Goal: Information Seeking & Learning: Learn about a topic

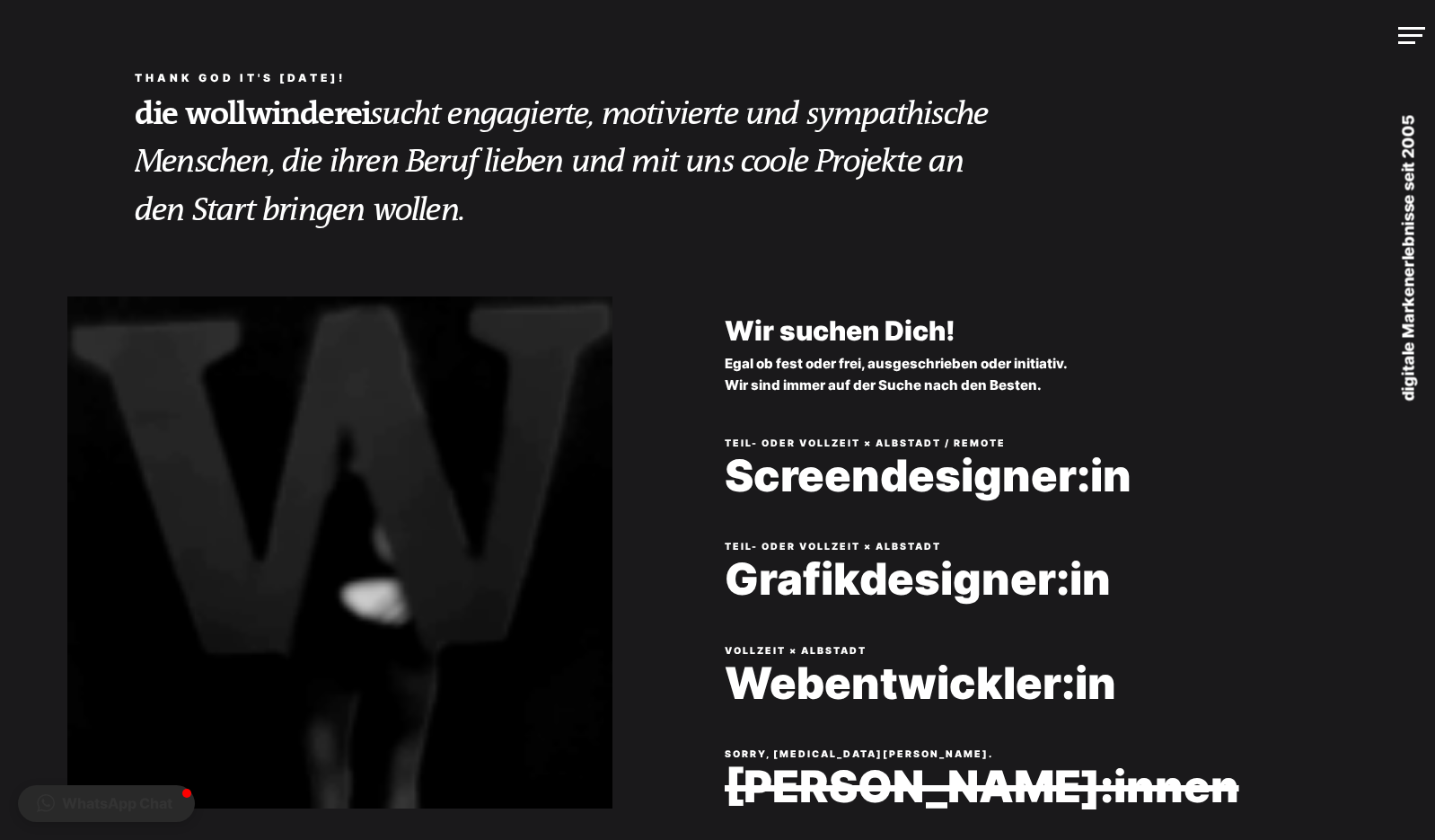
scroll to position [269, 0]
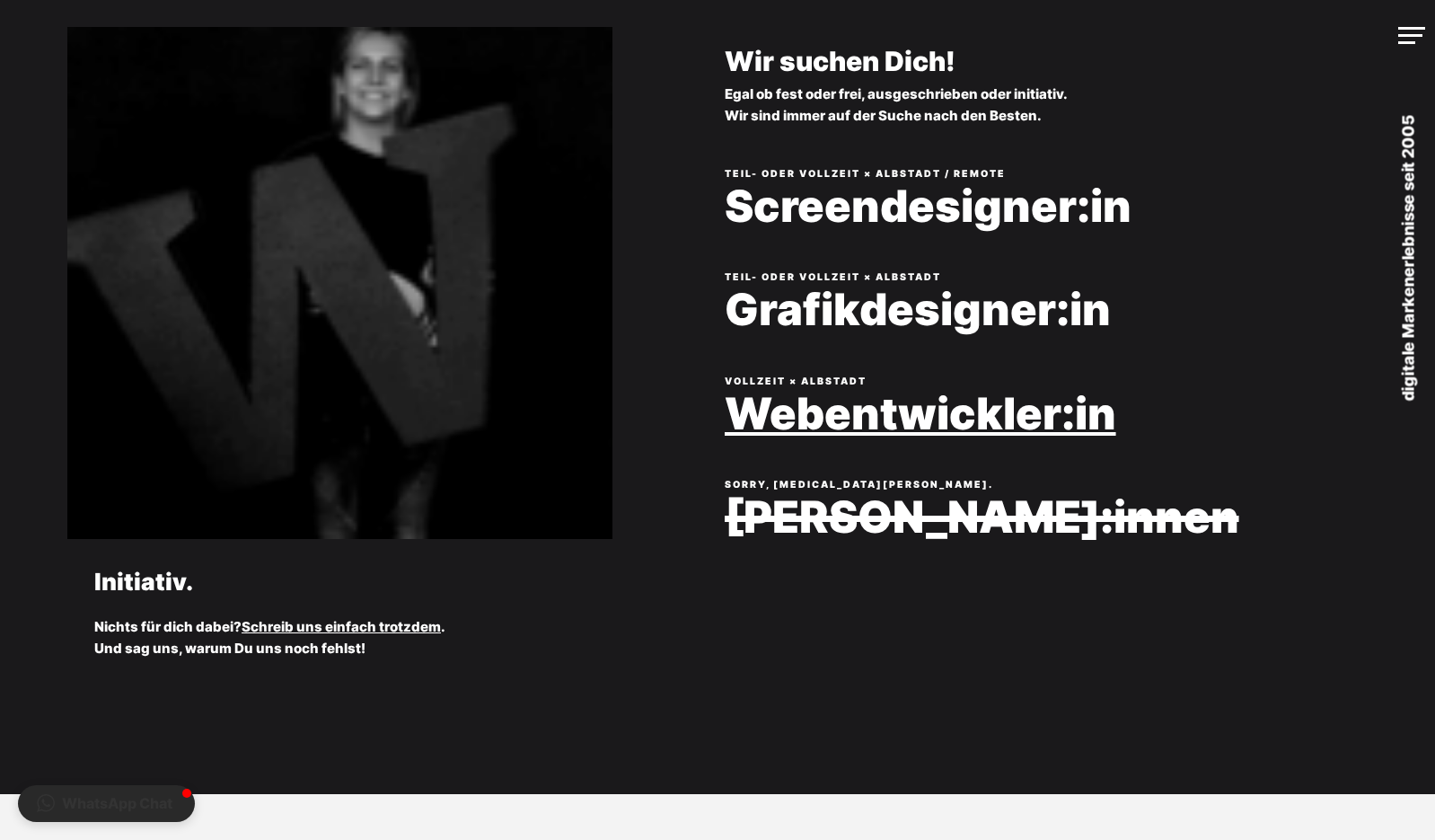
click at [759, 438] on link "Webentwickler:in" at bounding box center [1060, 414] width 671 height 49
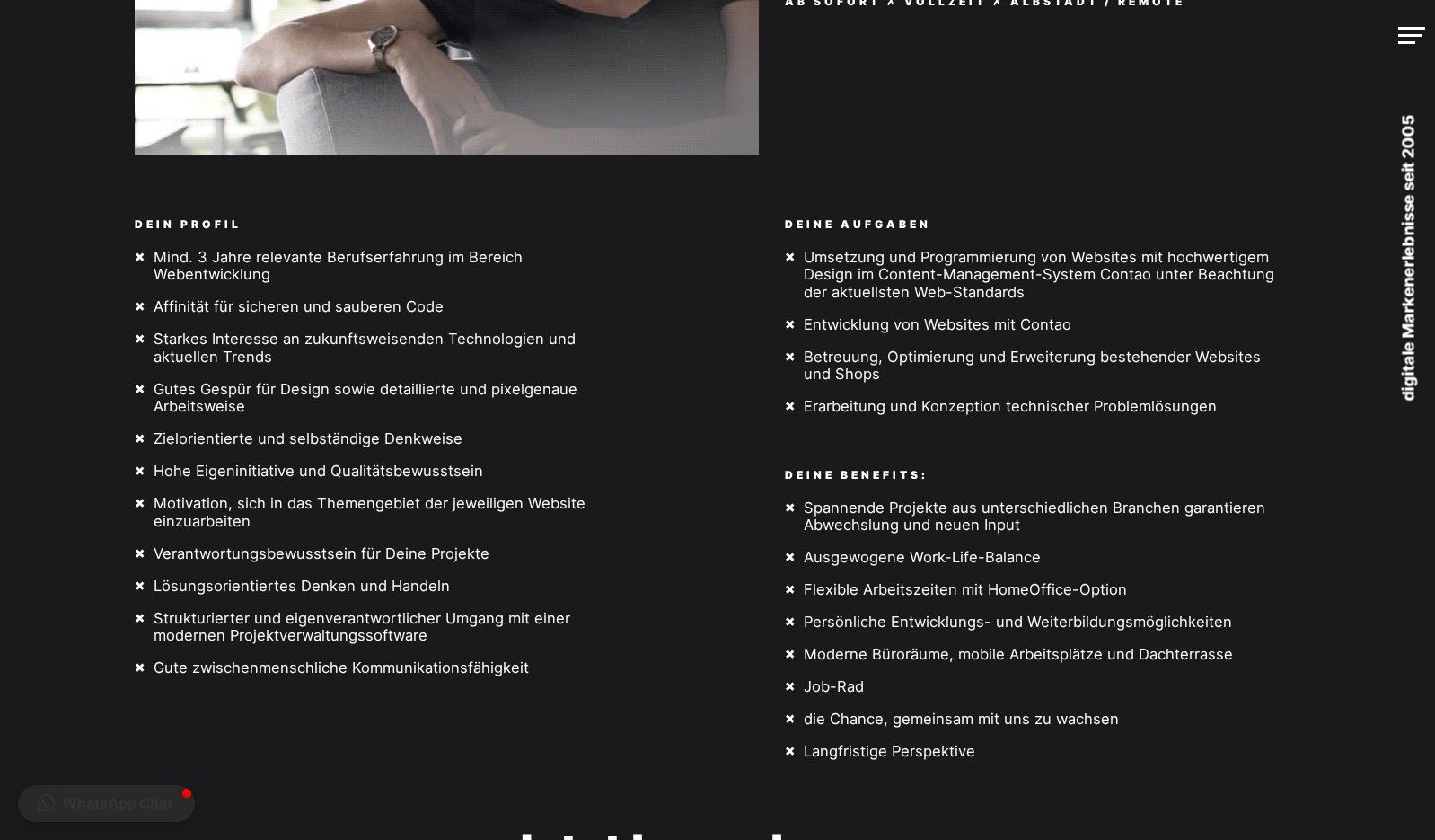
scroll to position [450, 0]
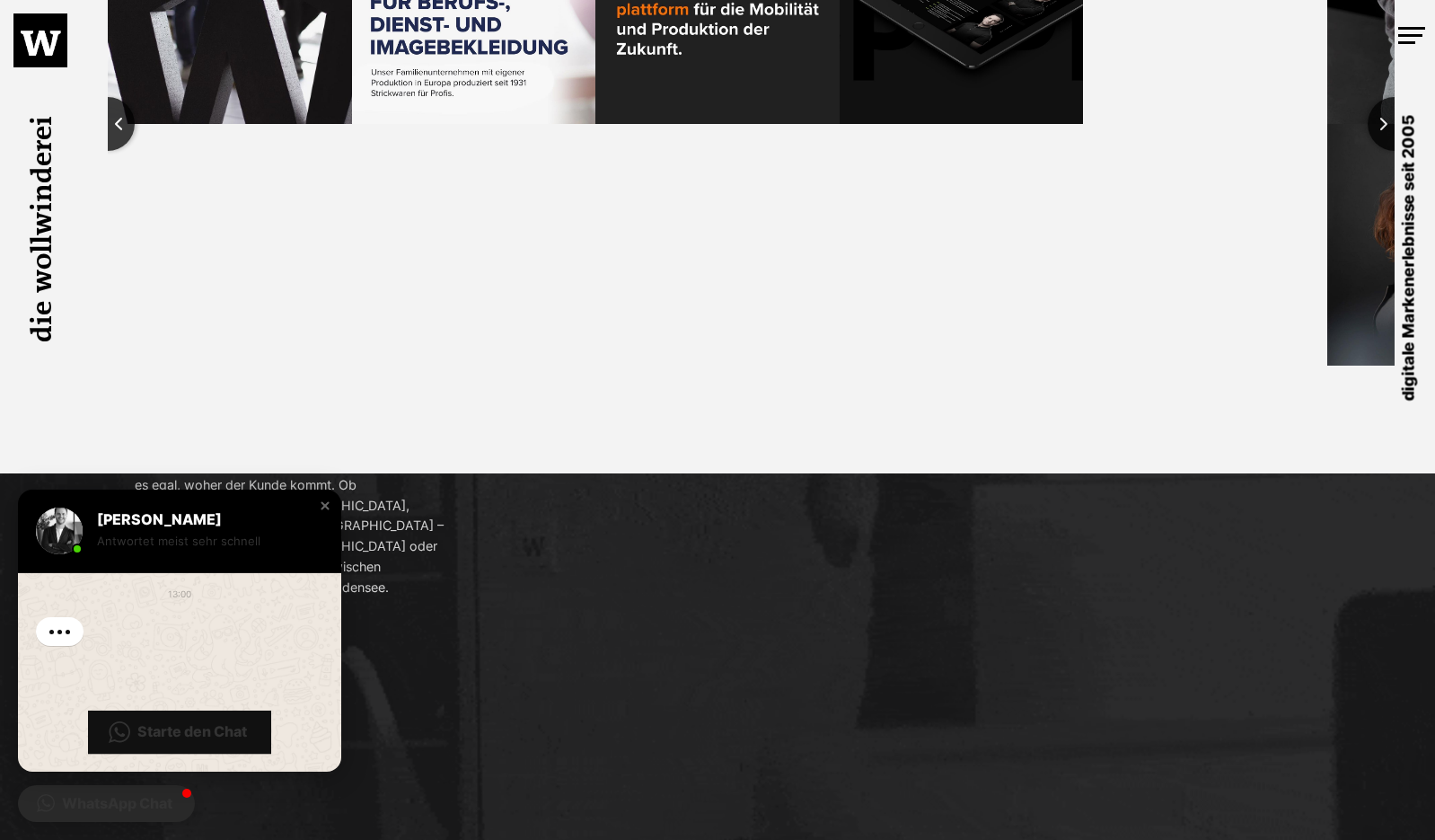
scroll to position [4514, 0]
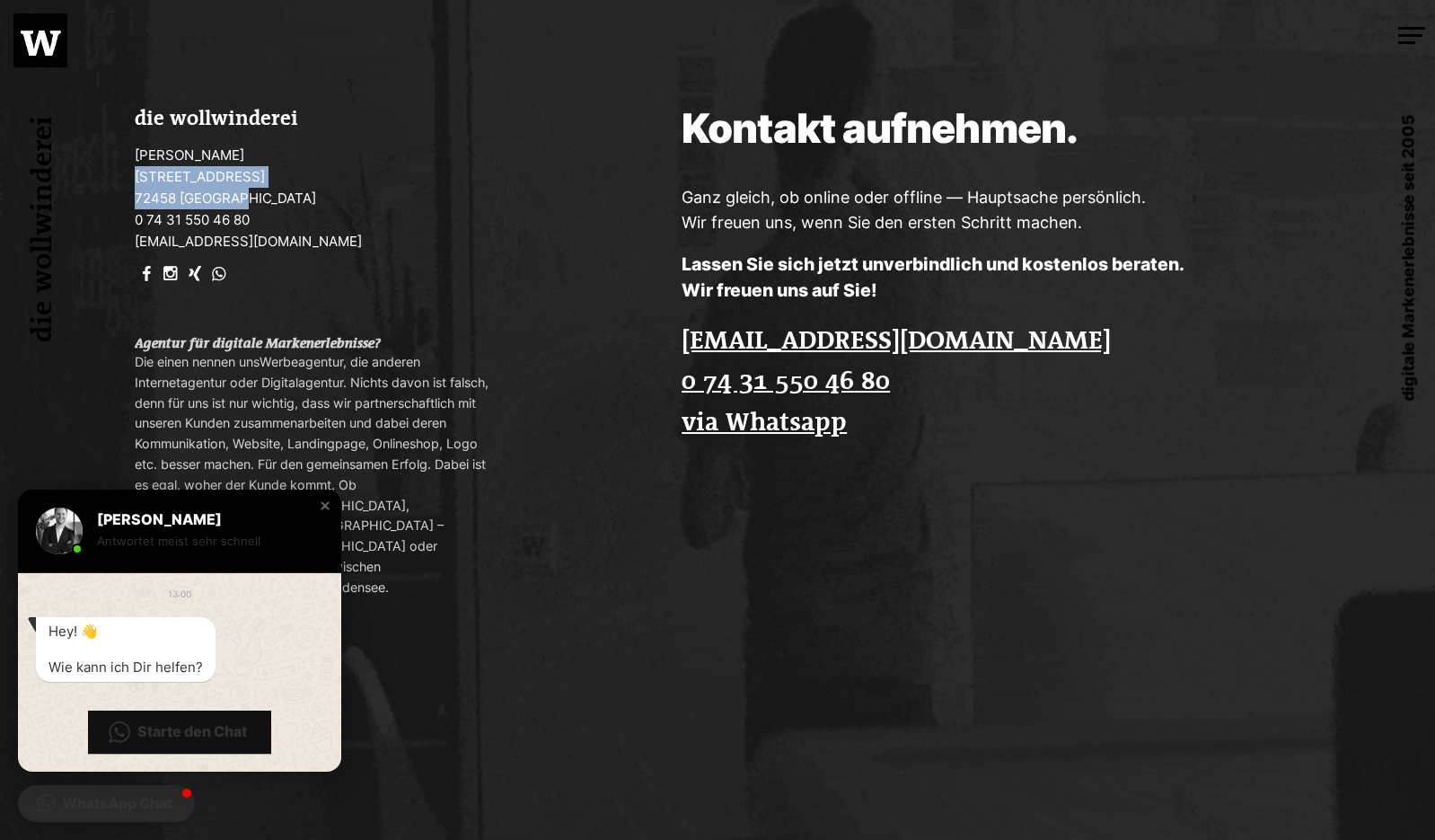
drag, startPoint x: 145, startPoint y: 184, endPoint x: 249, endPoint y: 207, distance: 106.5
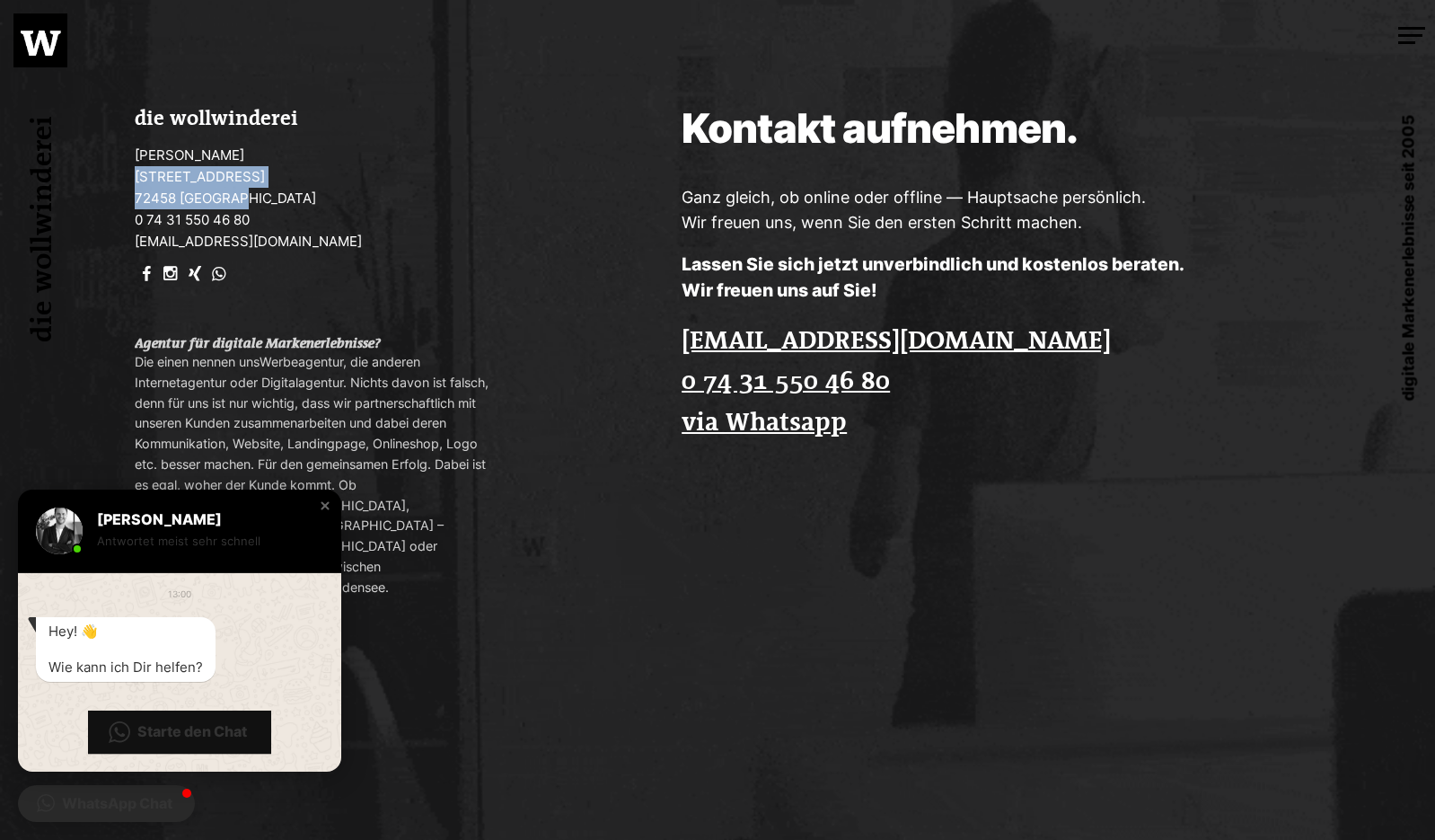
click at [249, 208] on p "Manuel Wollwinder Berliner Straße 24 72458 Albstadt 0 74 31 550 46 80 hello@wol…" at bounding box center [314, 198] width 359 height 108
click at [240, 207] on p "Manuel Wollwinder Berliner Straße 24 72458 Albstadt 0 74 31 550 46 80 hello@wol…" at bounding box center [314, 198] width 359 height 108
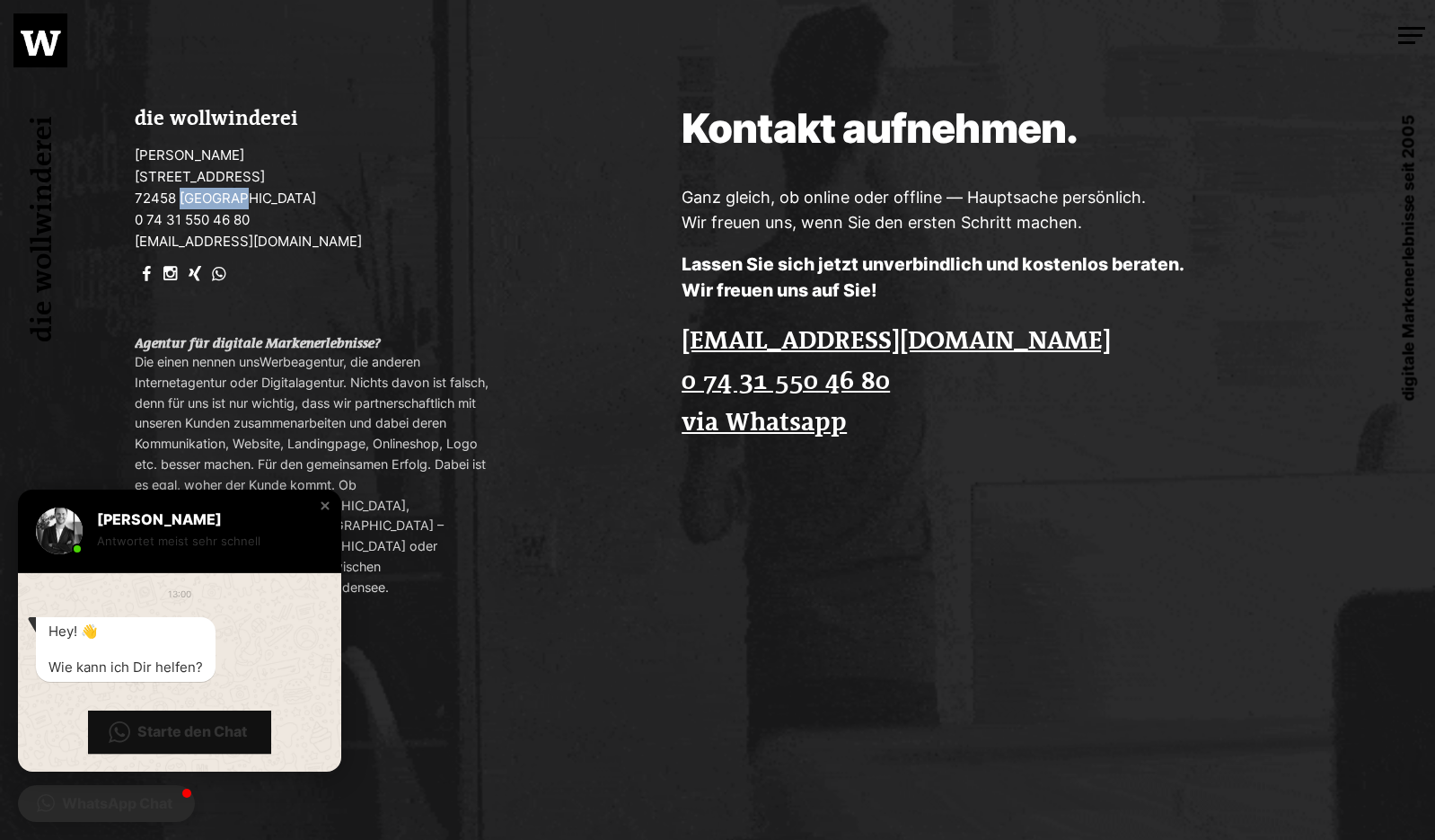
click at [240, 207] on p "Manuel Wollwinder Berliner Straße 24 72458 Albstadt 0 74 31 550 46 80 hello@wol…" at bounding box center [314, 198] width 359 height 108
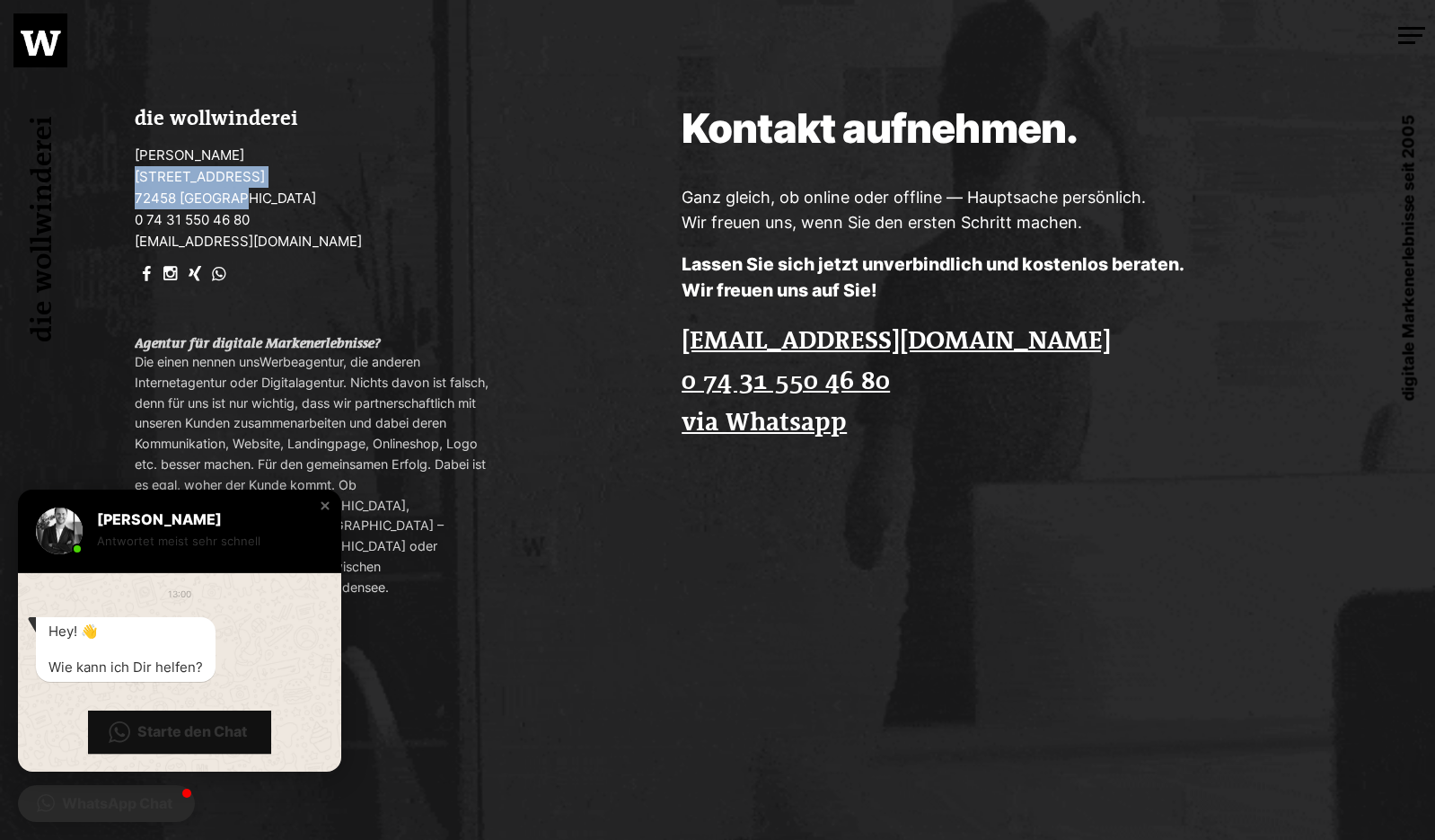
drag, startPoint x: 145, startPoint y: 185, endPoint x: 257, endPoint y: 221, distance: 117.6
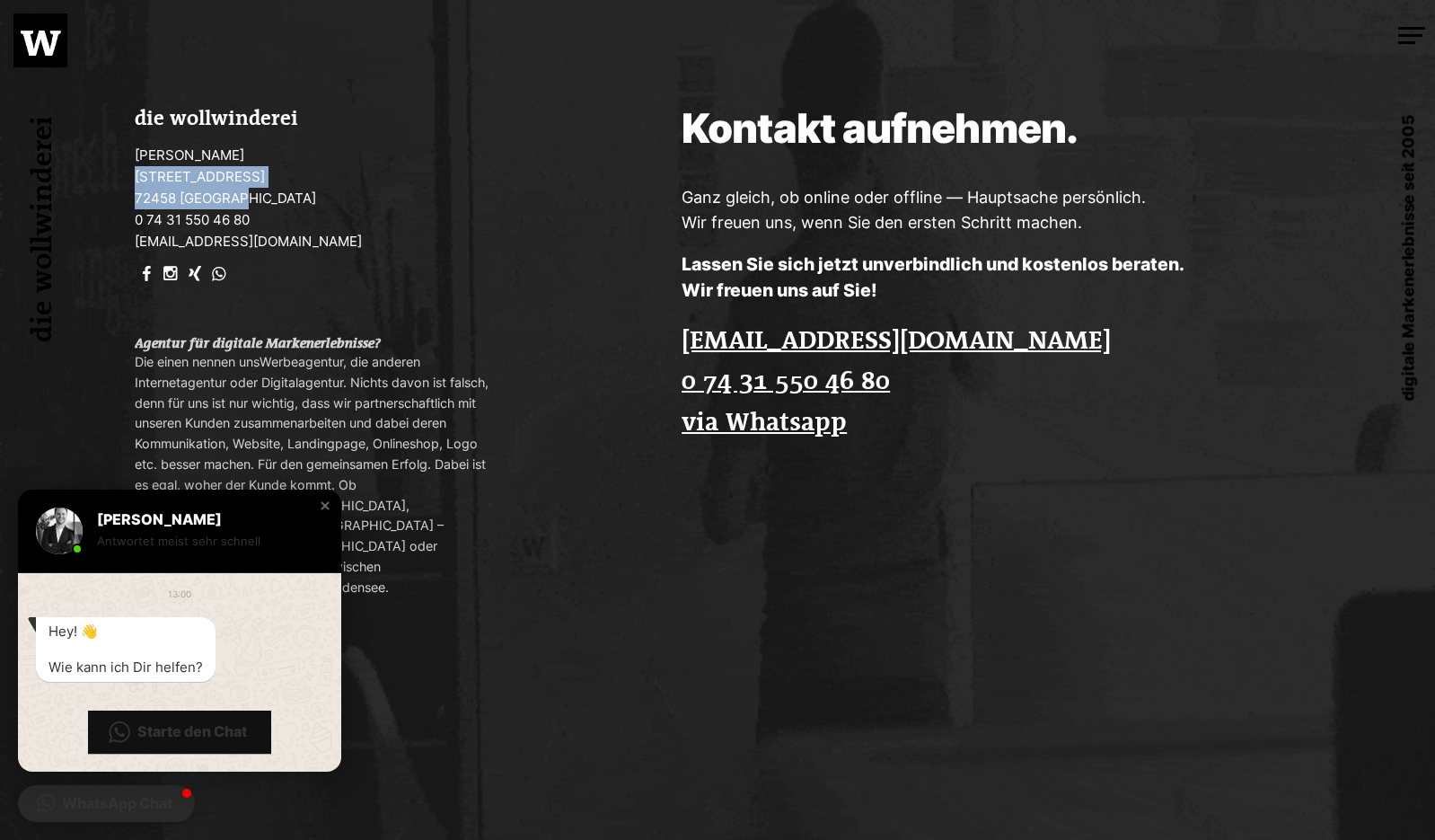
click at [258, 221] on p "Manuel Wollwinder Berliner Straße 24 72458 Albstadt 0 74 31 550 46 80 hello@wol…" at bounding box center [314, 198] width 359 height 108
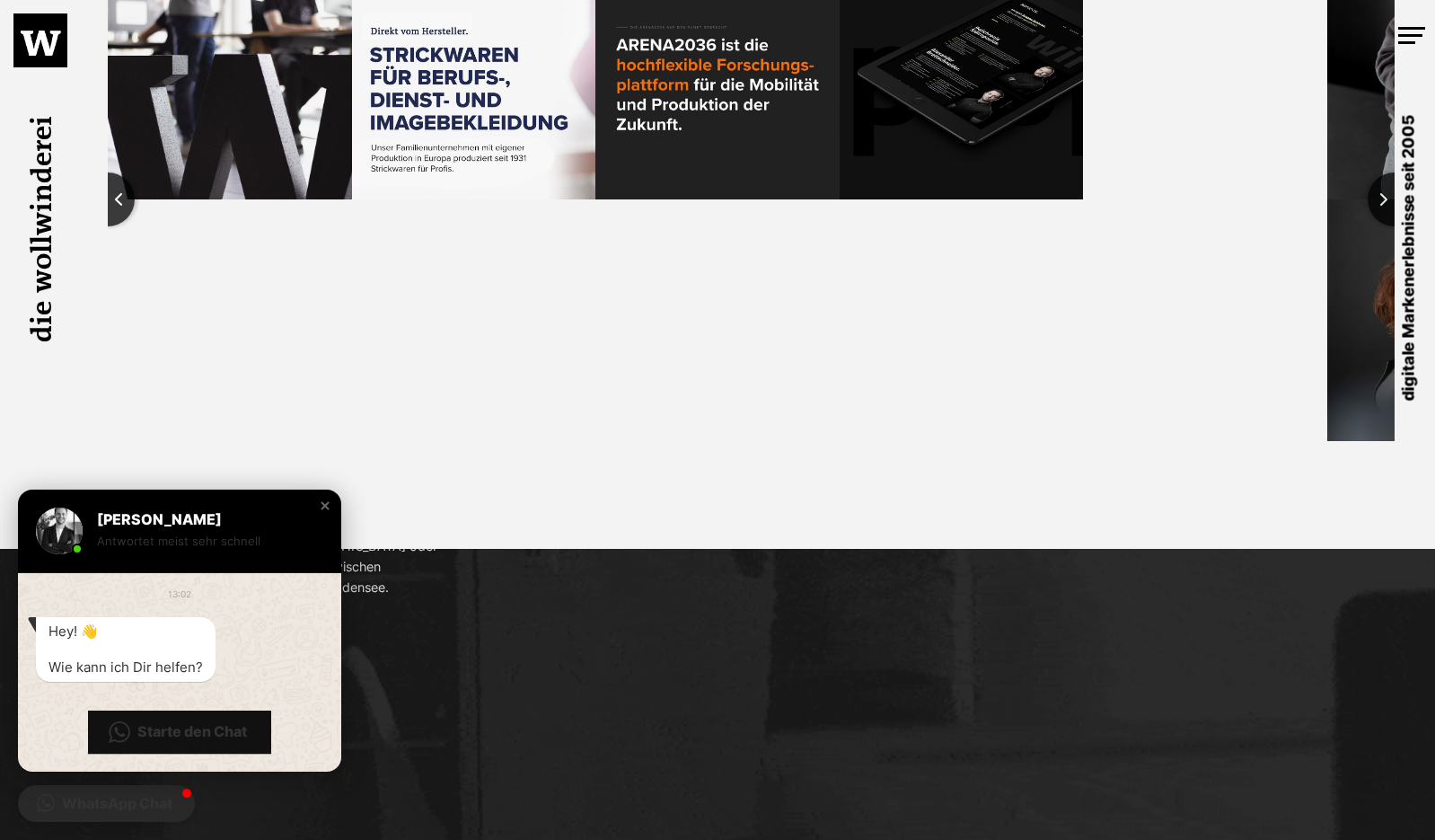
scroll to position [3886, 0]
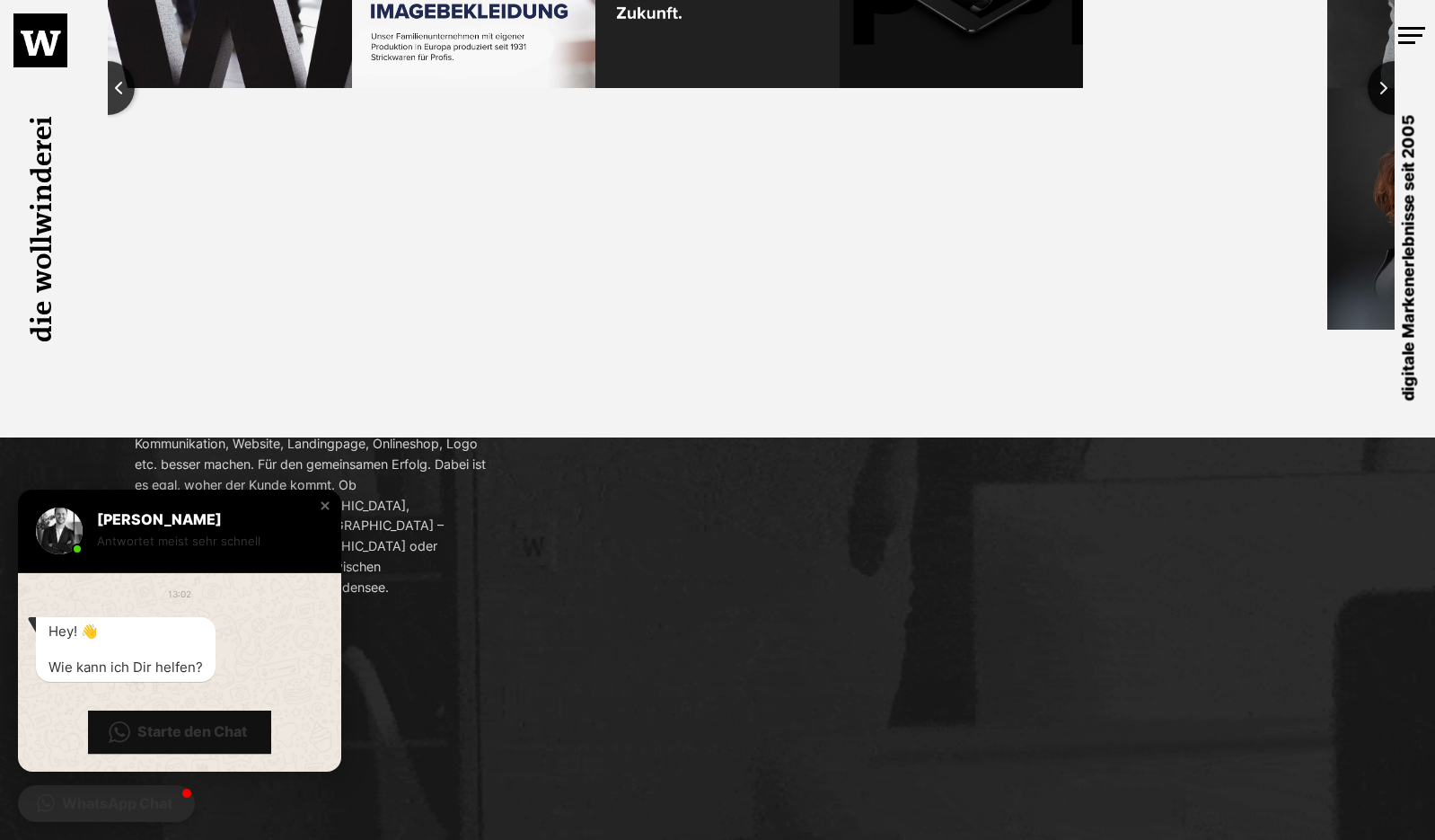
click at [1411, 40] on div at bounding box center [1412, 36] width 27 height 17
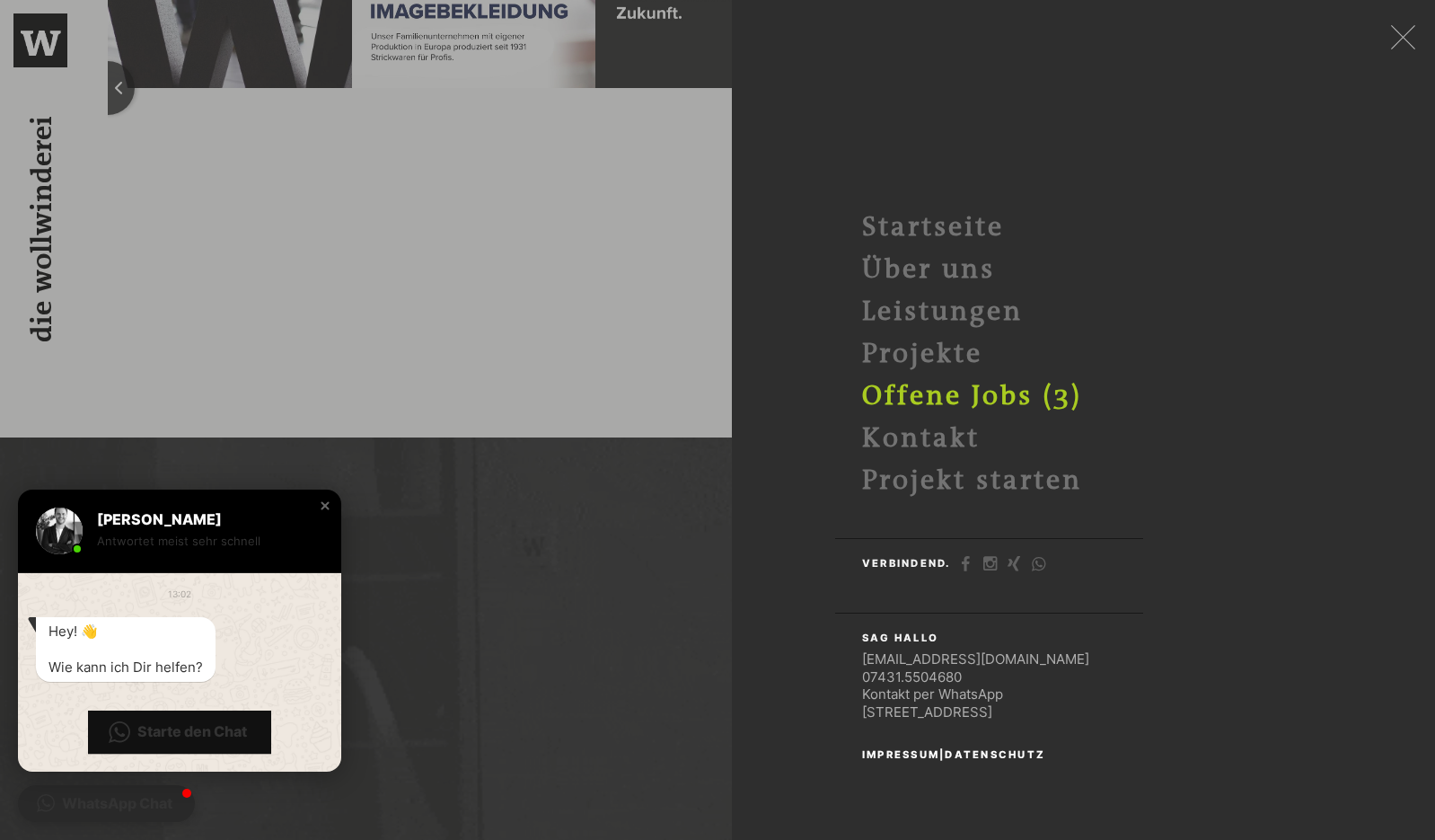
click at [943, 397] on link "Offene Jobs (3)" at bounding box center [972, 396] width 220 height 31
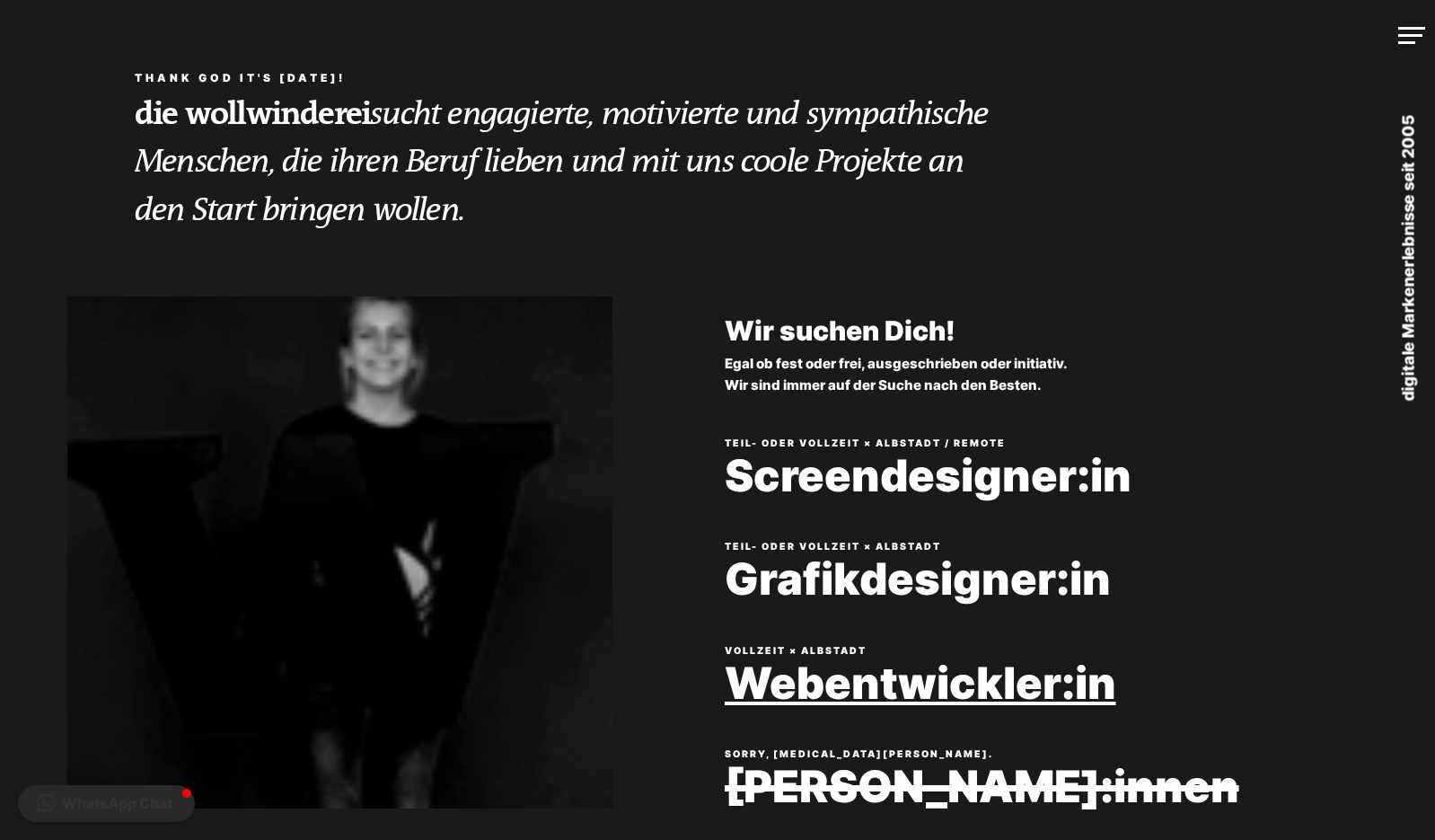
click at [878, 708] on link "Webentwickler:in" at bounding box center [1060, 684] width 671 height 49
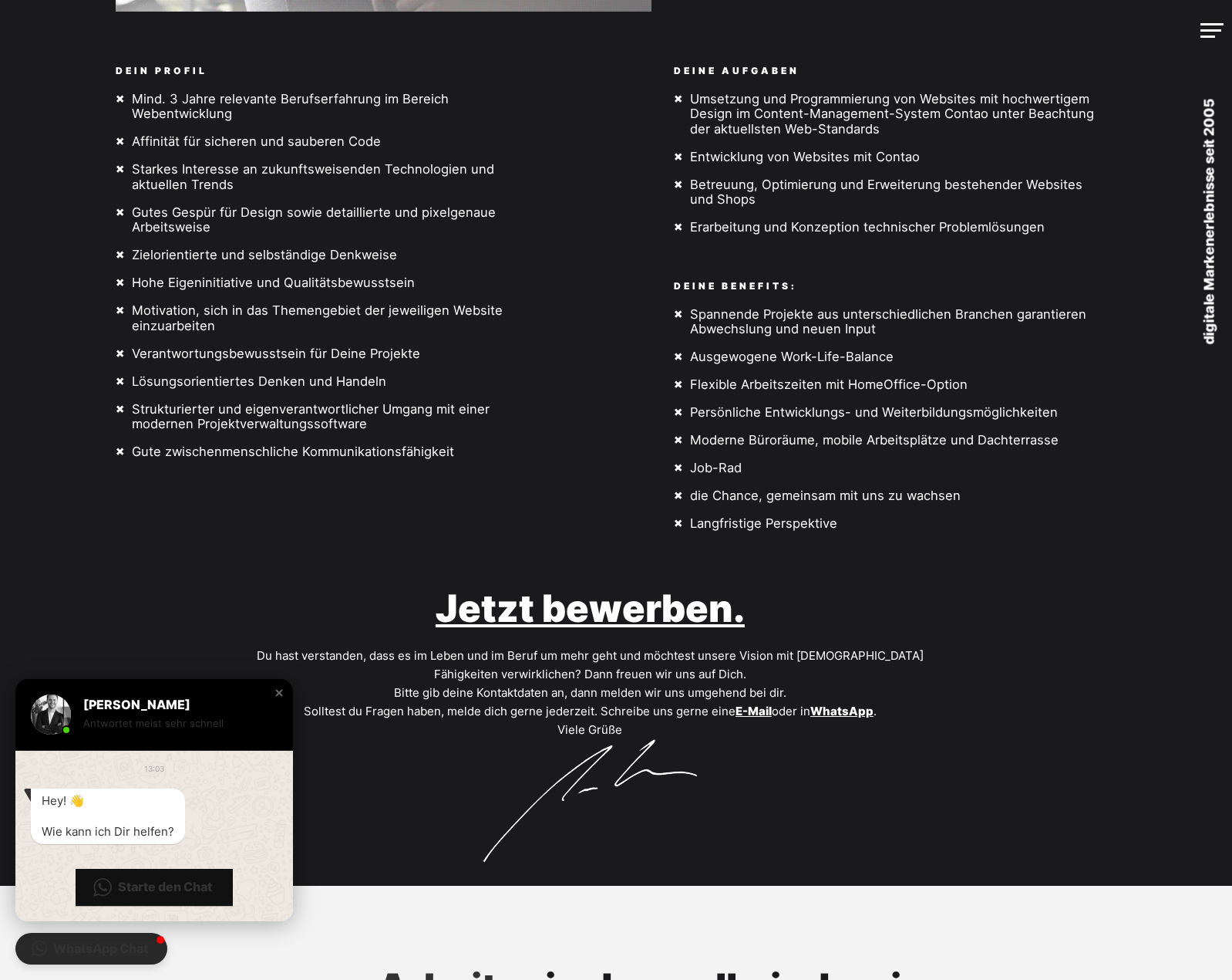
scroll to position [463, 0]
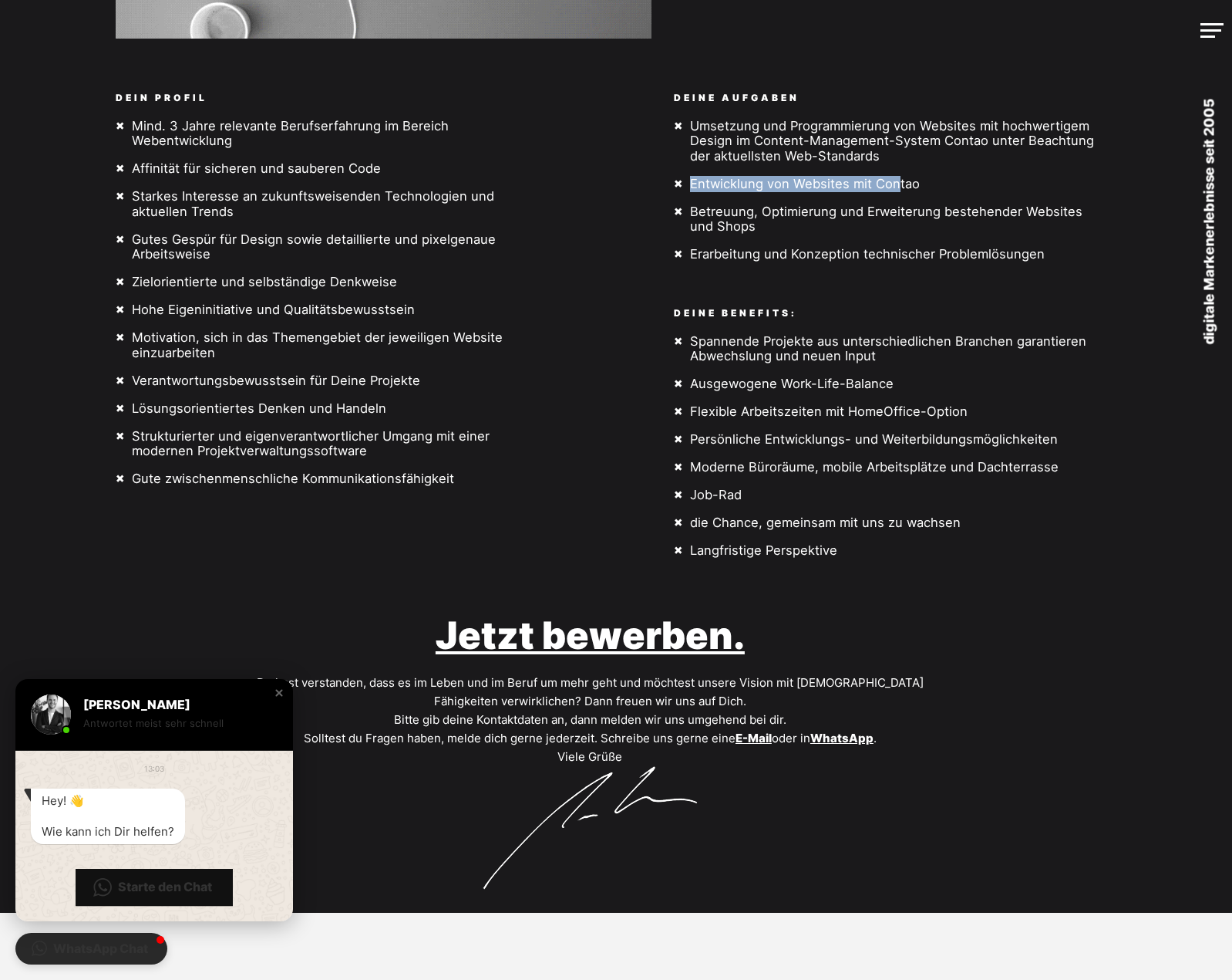
drag, startPoint x: 720, startPoint y: 188, endPoint x: 914, endPoint y: 187, distance: 194.0
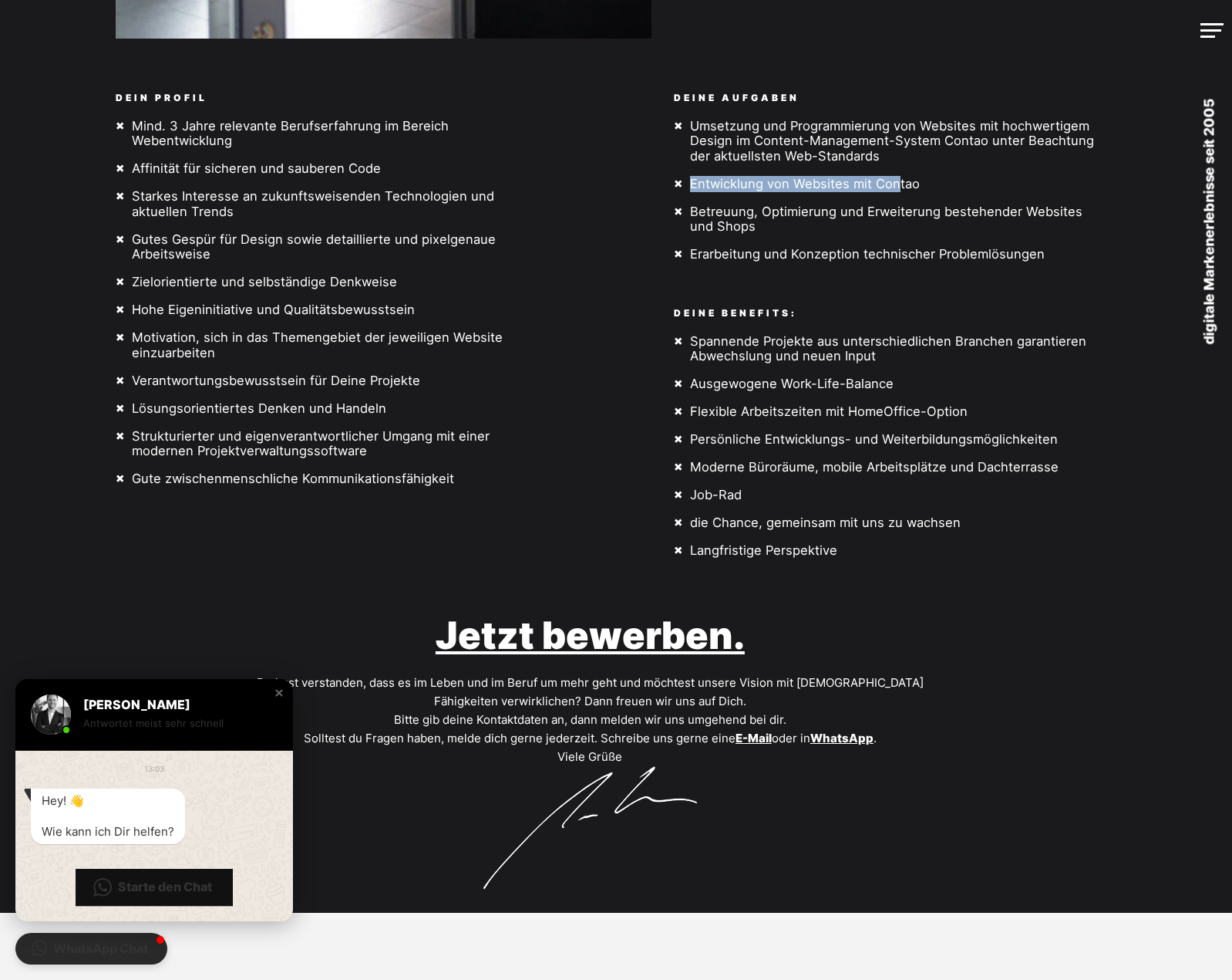
click at [914, 187] on ul "Umsetzung und Programmierung von Websites mit hochwertigem Design im Content-Ma…" at bounding box center [942, 190] width 536 height 143
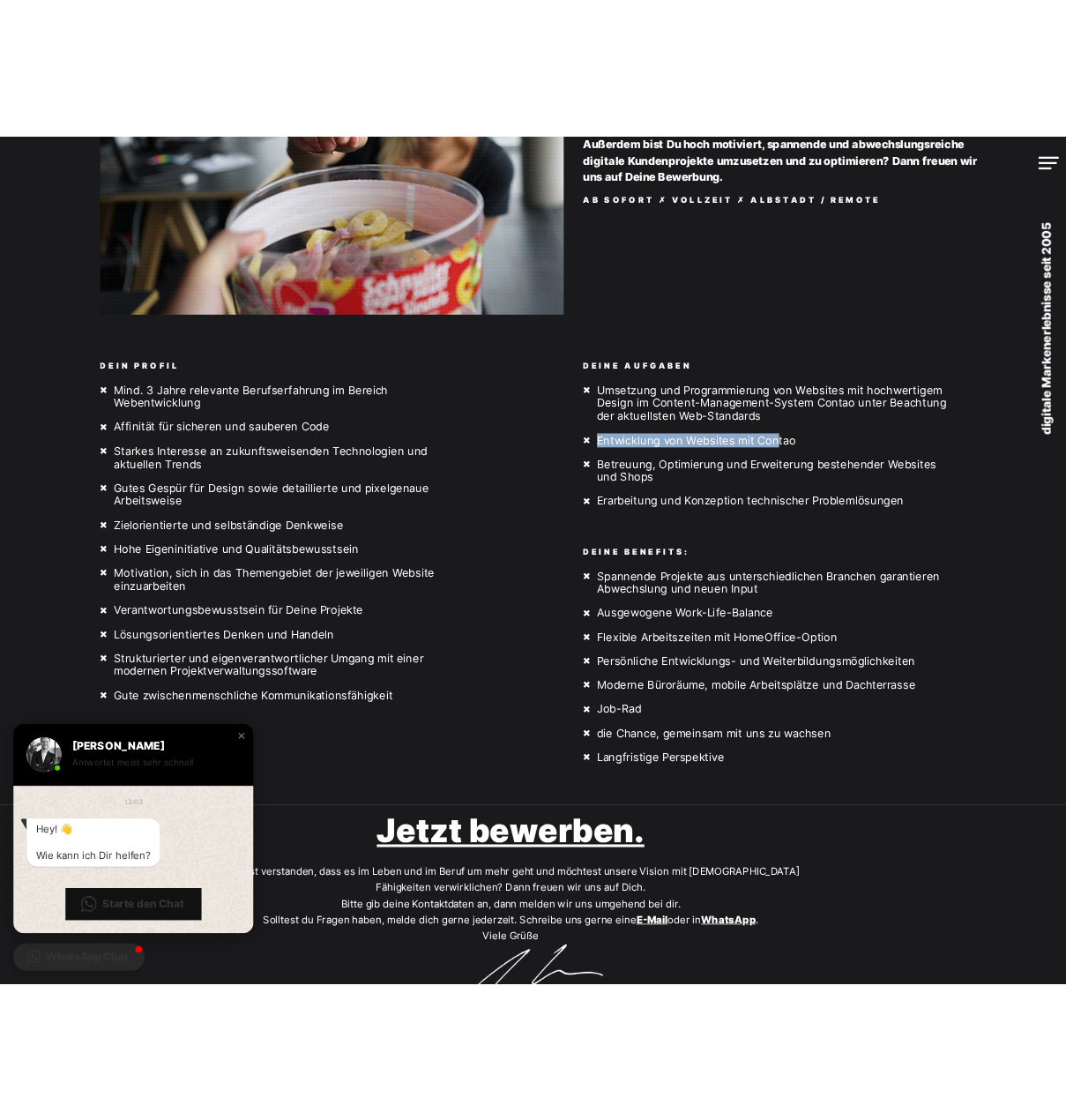
scroll to position [176, 0]
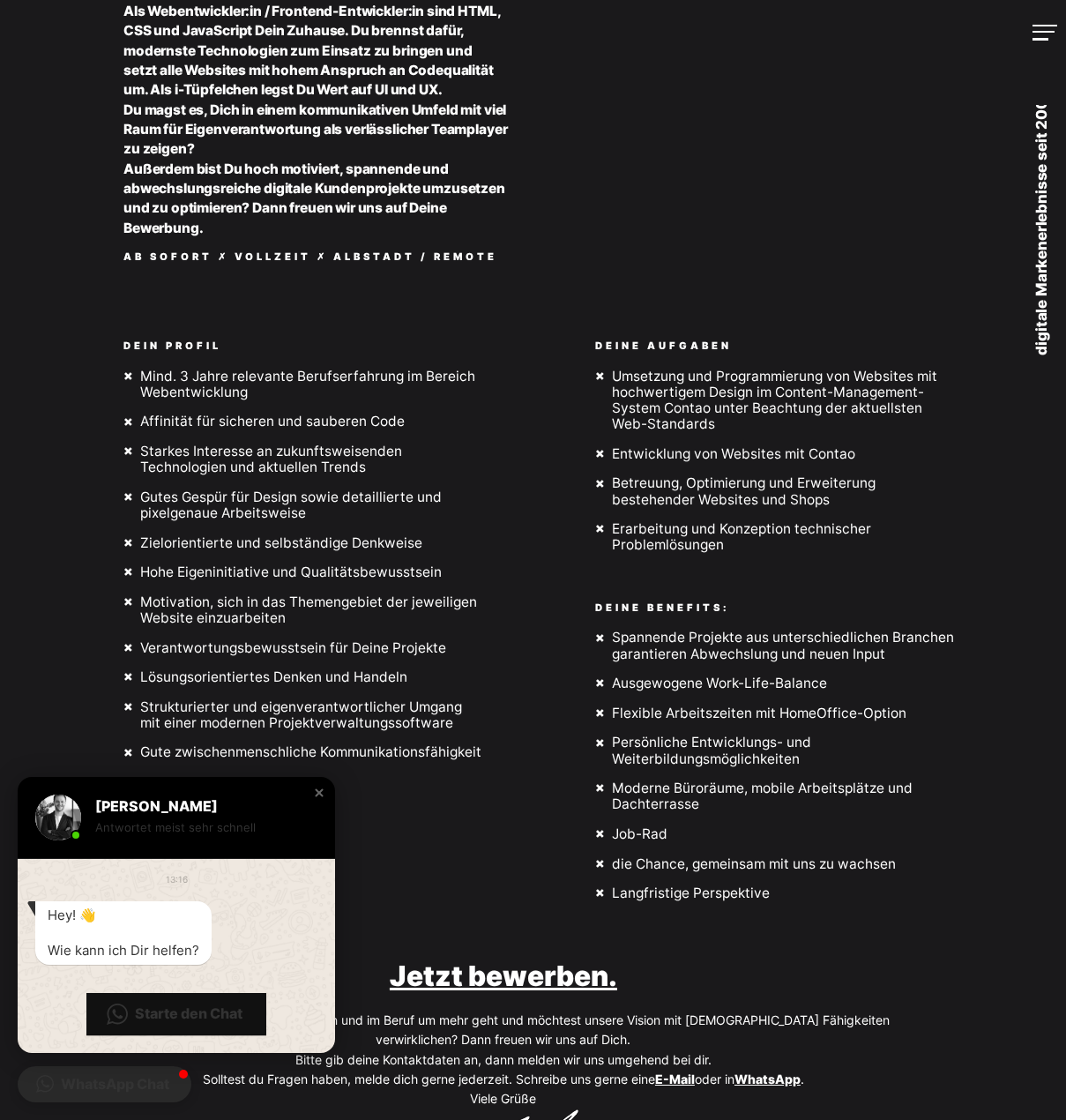
click at [47, 311] on div "zurück zur Übersicht m/w/d Webentwickler:in Als Webentwickler:in / Frontend-Ent…" at bounding box center [533, 388] width 1066 height 1128
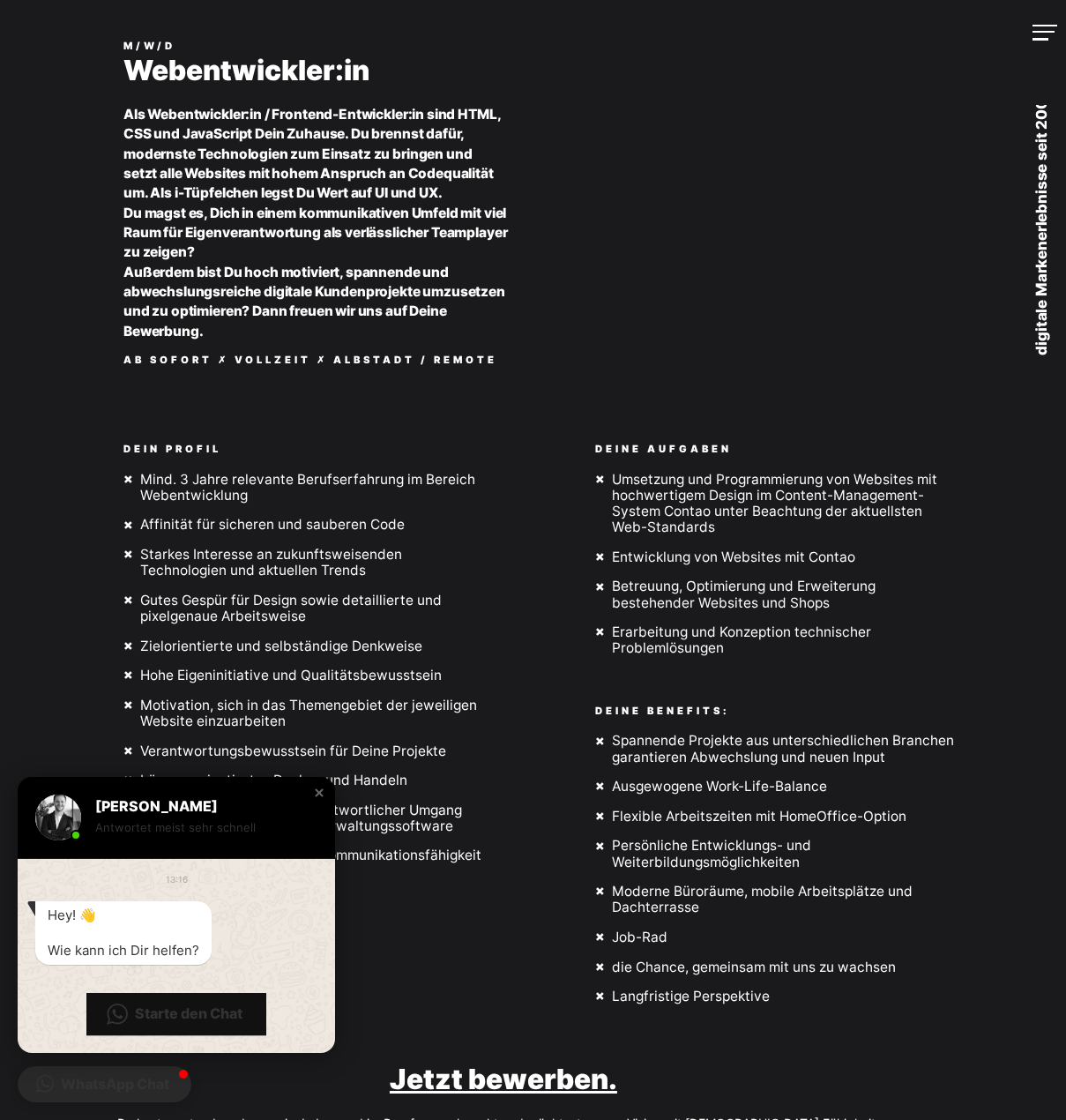
scroll to position [0, 0]
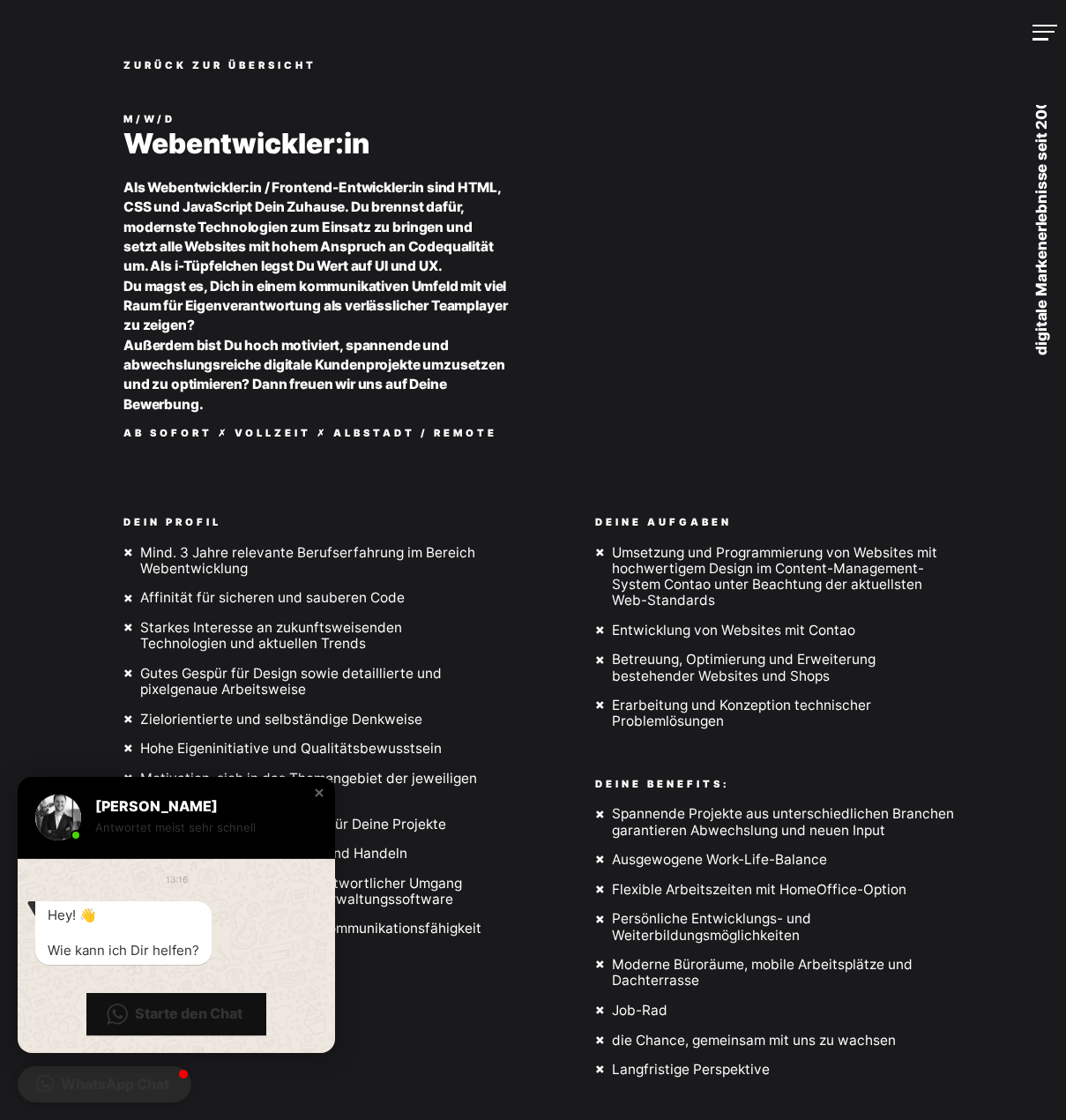
click at [70, 475] on div "zurück zur Übersicht m/w/d Webentwickler:in Als Webentwickler:in / Frontend-Ent…" at bounding box center [533, 564] width 1066 height 1128
